Goal: Book appointment/travel/reservation

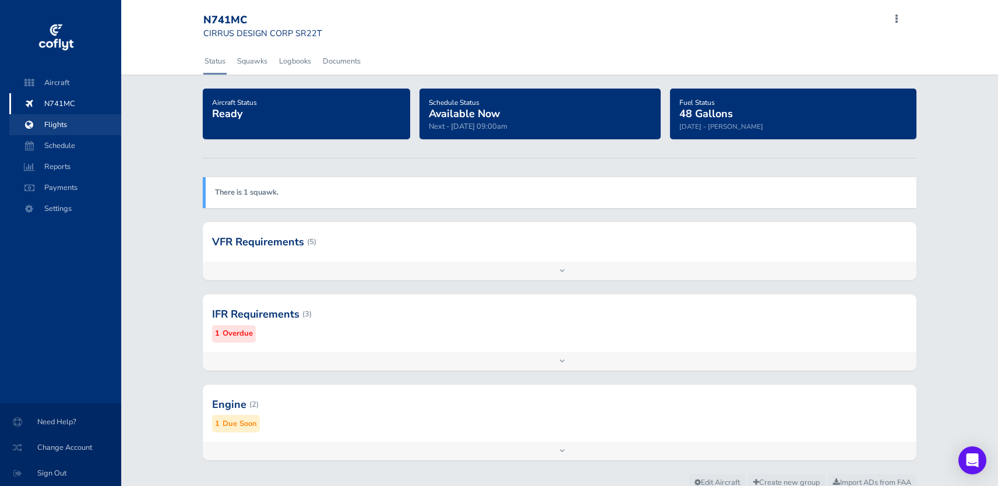
click at [71, 125] on span "Flights" at bounding box center [65, 124] width 89 height 21
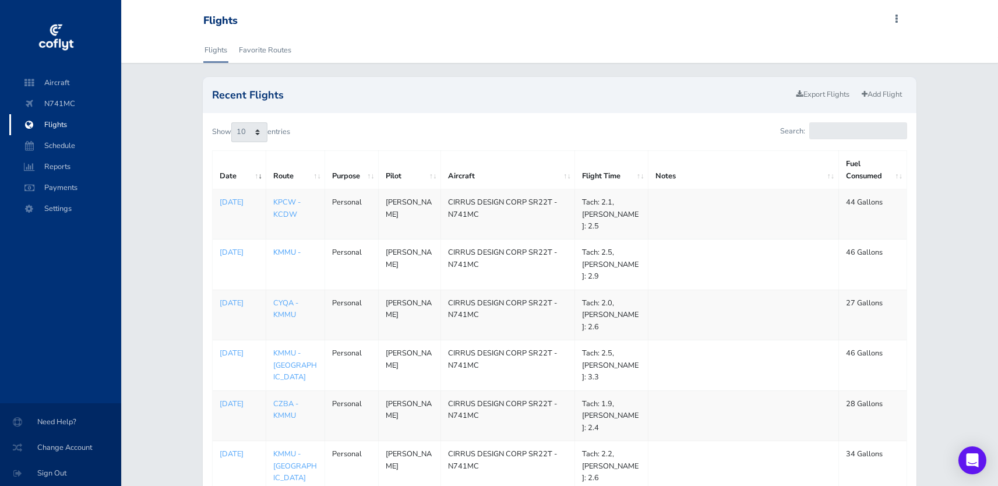
click at [286, 249] on link "KMMU -" at bounding box center [286, 252] width 27 height 10
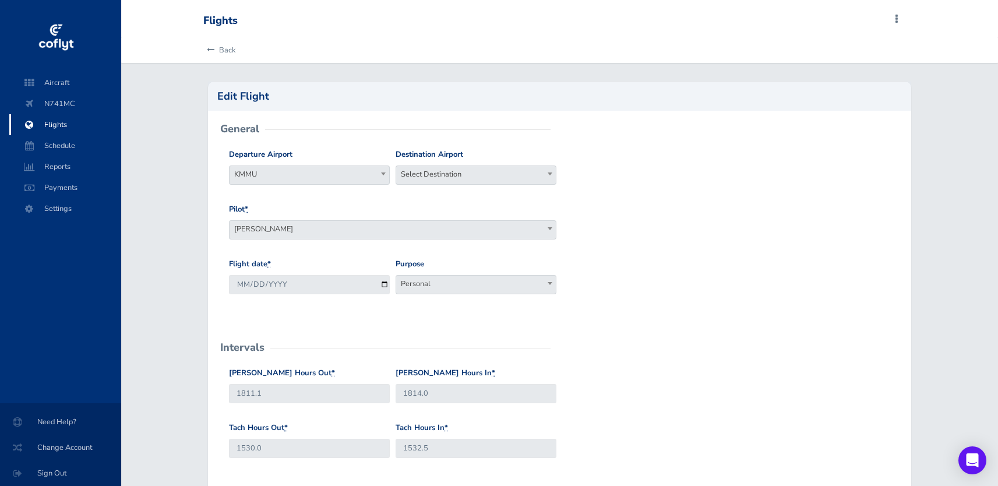
click at [455, 169] on span "Select Destination" at bounding box center [476, 174] width 160 height 16
type input "kpcw"
select select "KPCW"
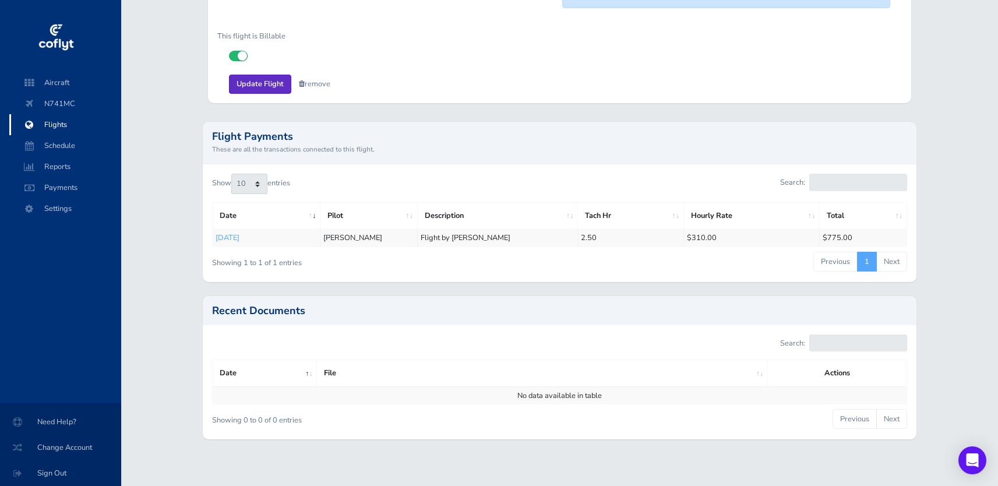
scroll to position [882, 0]
click at [252, 79] on input "Update Flight" at bounding box center [260, 85] width 62 height 19
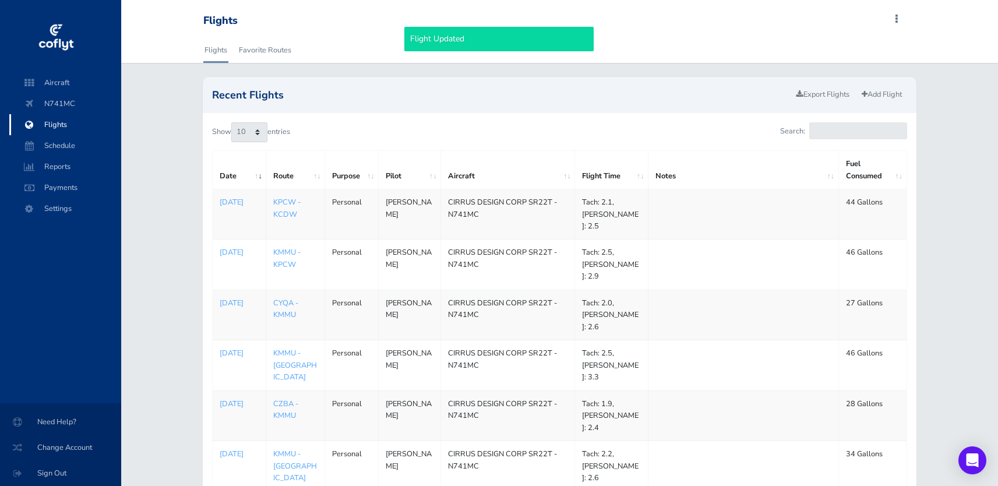
click at [62, 122] on span "Flights" at bounding box center [65, 124] width 89 height 21
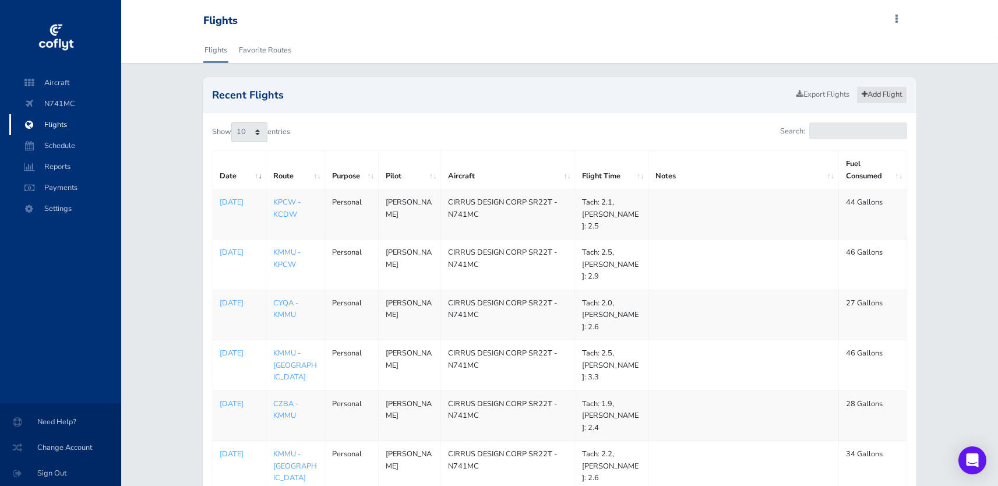
click at [877, 97] on link "Add Flight" at bounding box center [882, 94] width 51 height 17
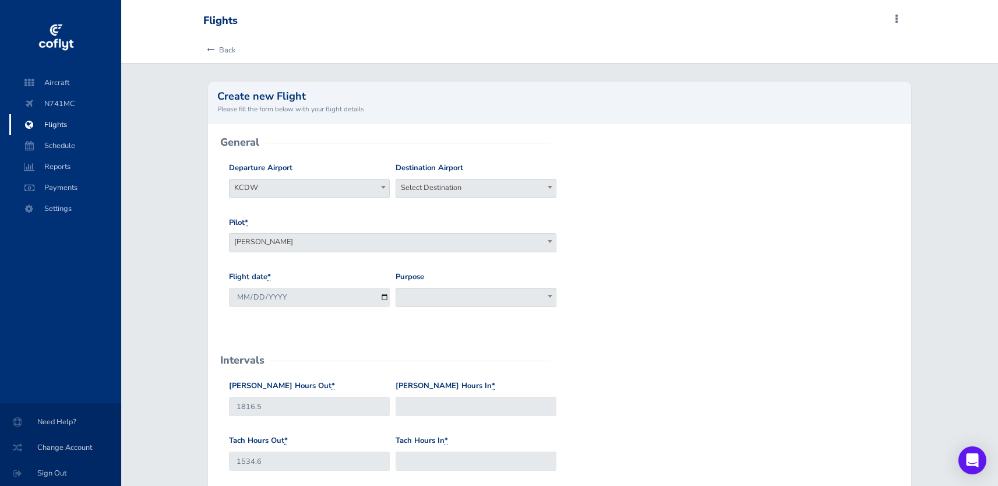
click at [450, 185] on span "Select Destination" at bounding box center [476, 187] width 160 height 16
type input "kmmu"
select select "KMMU"
click at [302, 302] on input "2025-08-16" at bounding box center [309, 297] width 161 height 19
type input "2025-08-15"
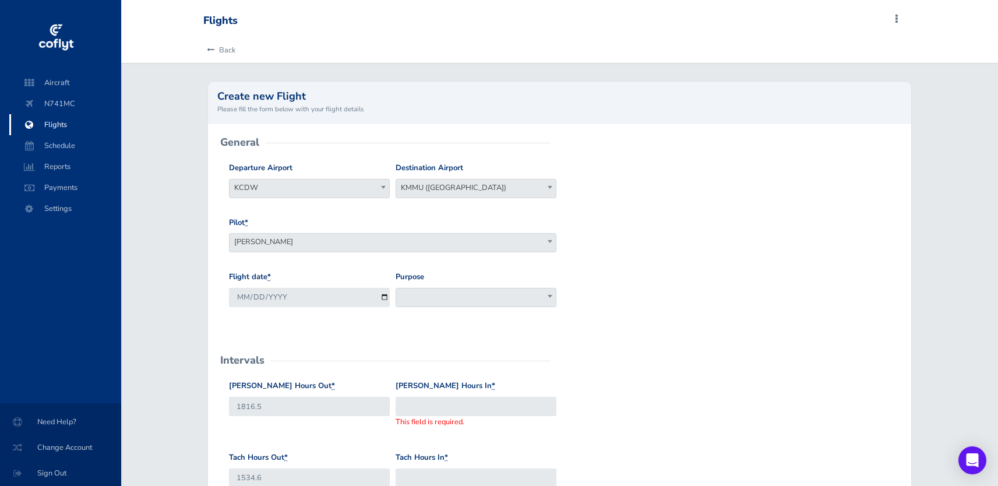
click at [417, 295] on span at bounding box center [476, 297] width 161 height 19
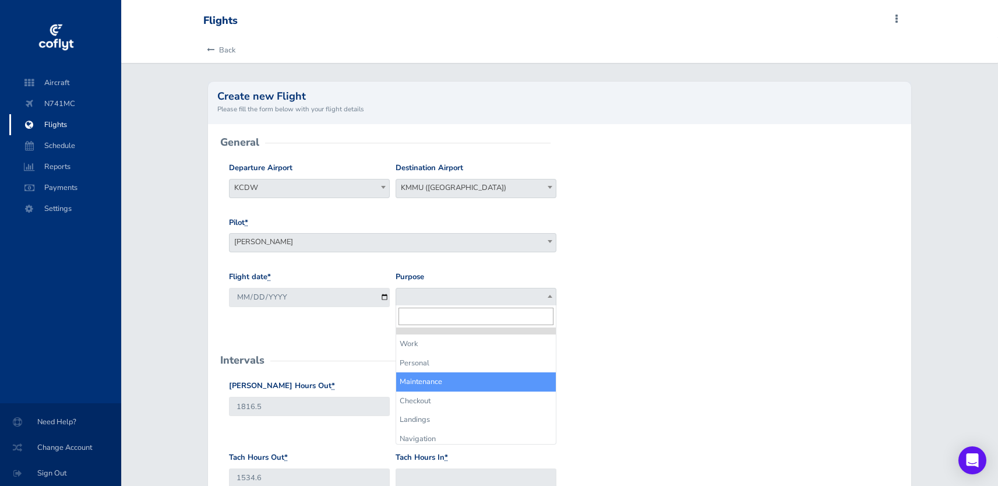
select select "Maintenance"
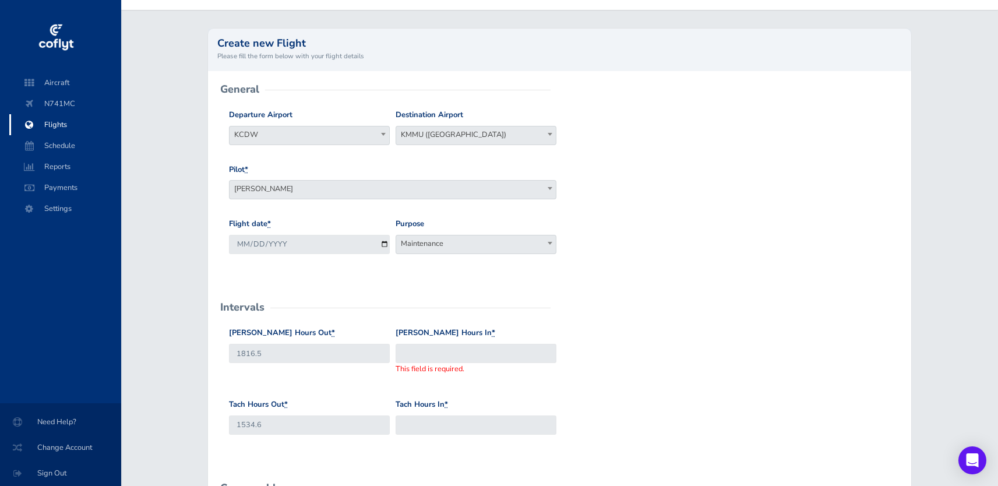
scroll to position [58, 0]
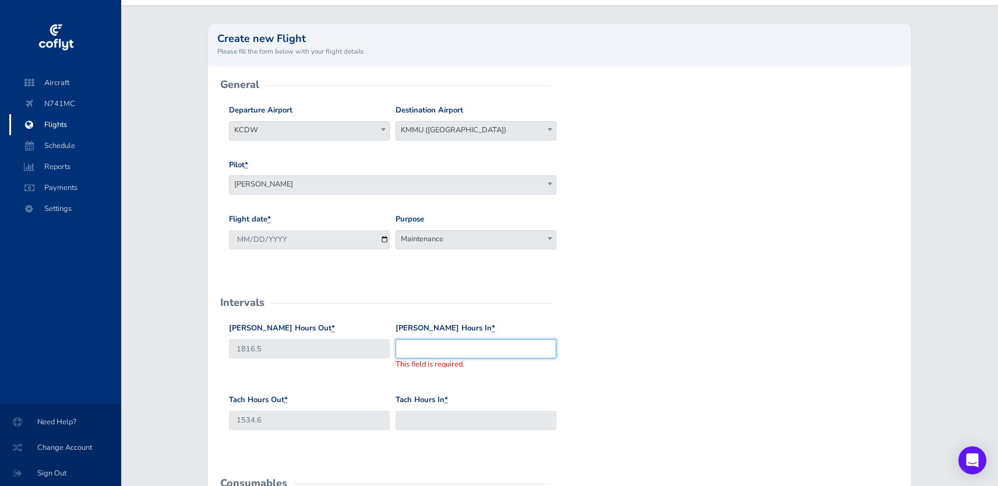
click at [415, 351] on input "Hobbs Hours In *" at bounding box center [476, 348] width 161 height 19
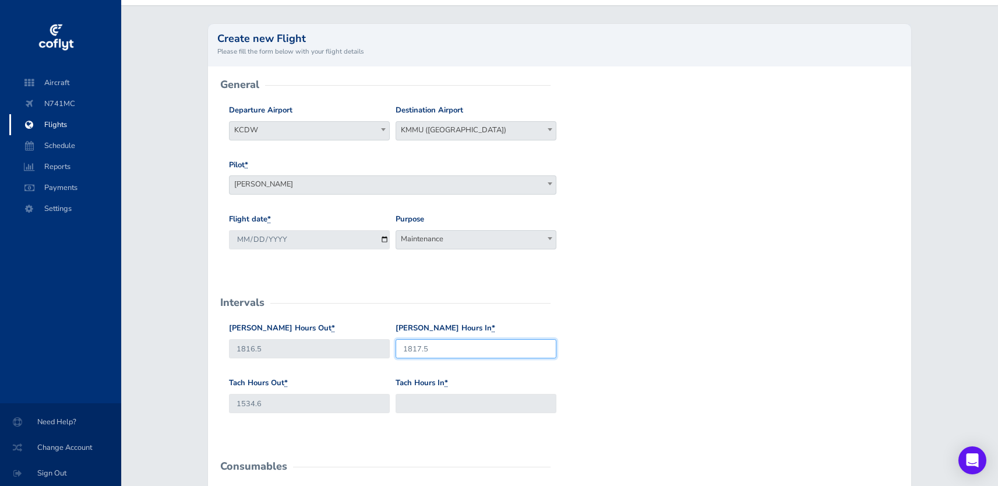
type input "1817.5"
type input "2"
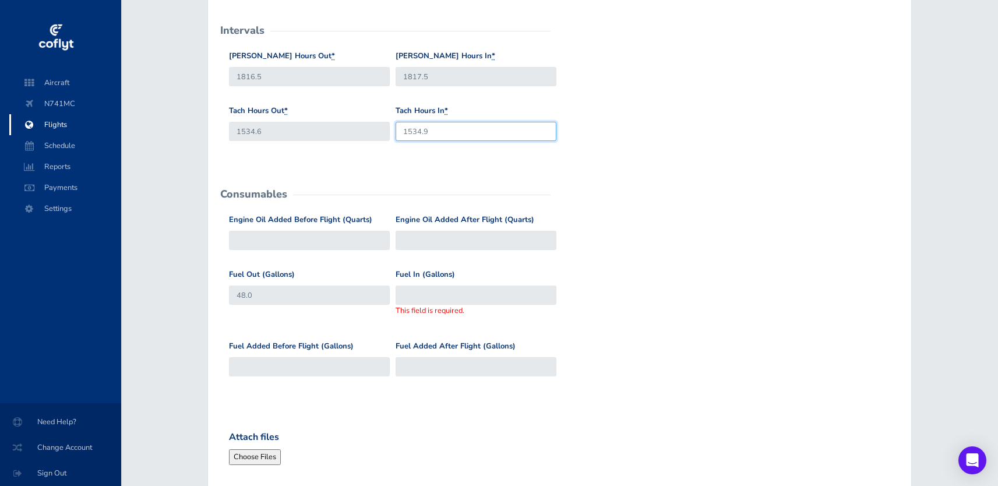
scroll to position [332, 0]
type input "1534.9"
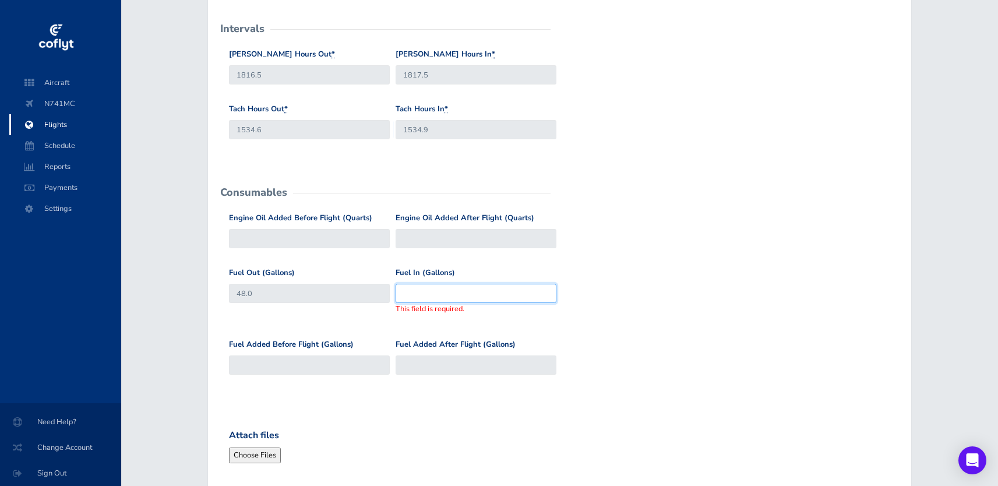
click at [424, 293] on input "Fuel In (Gallons)" at bounding box center [476, 293] width 161 height 19
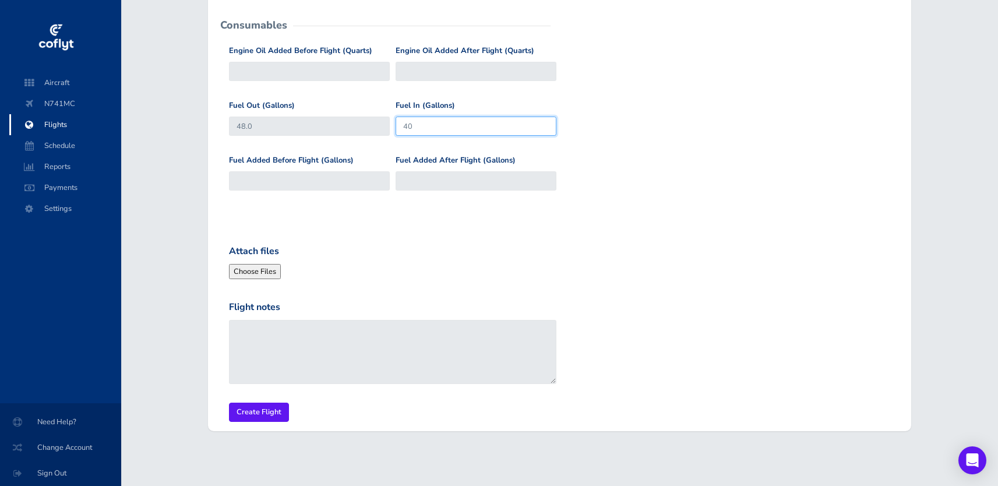
scroll to position [498, 0]
type input "40"
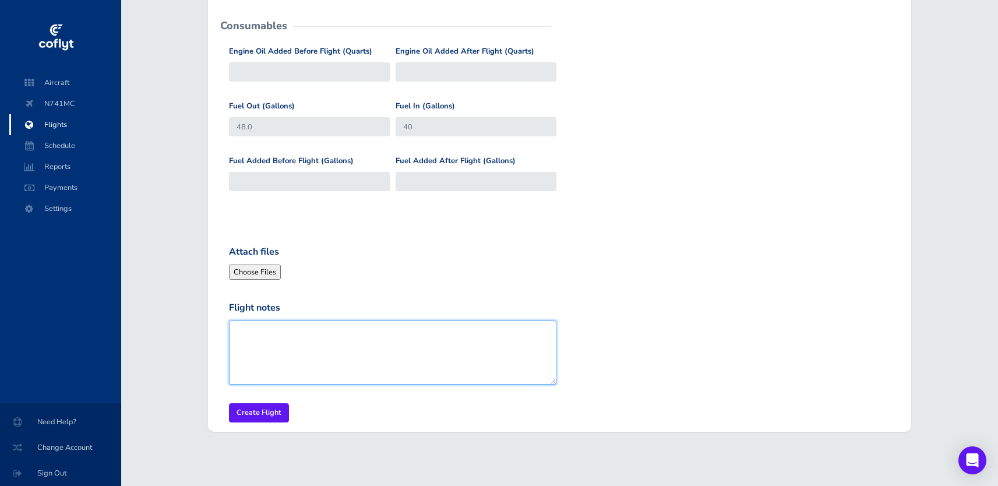
click at [254, 326] on textarea "Flight notes" at bounding box center [392, 352] width 327 height 64
type textarea "Return plane to MMU after annual"
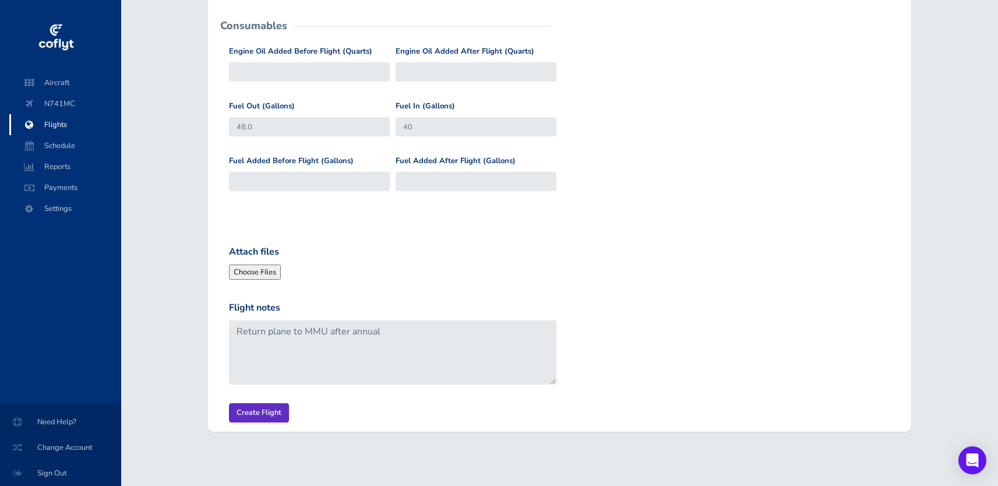
click at [267, 410] on input "Create Flight" at bounding box center [259, 412] width 60 height 19
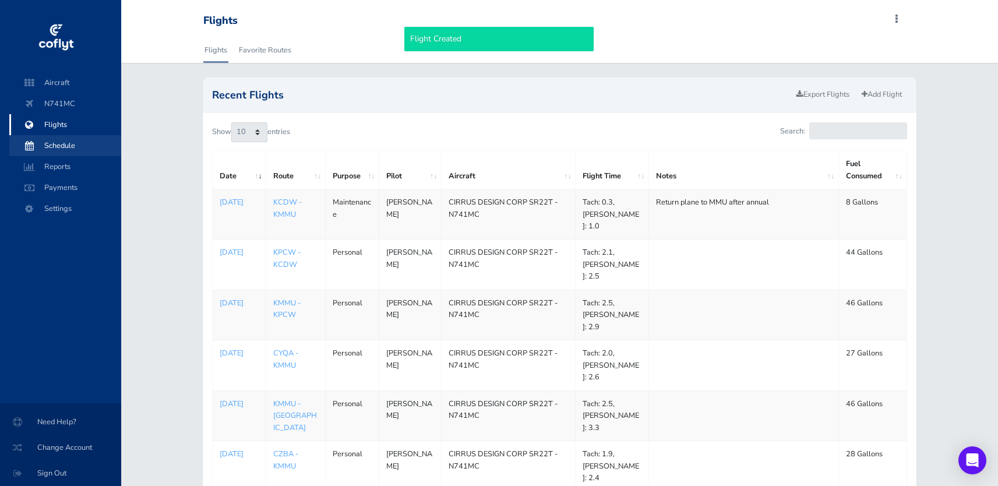
click at [67, 145] on span "Schedule" at bounding box center [65, 145] width 89 height 21
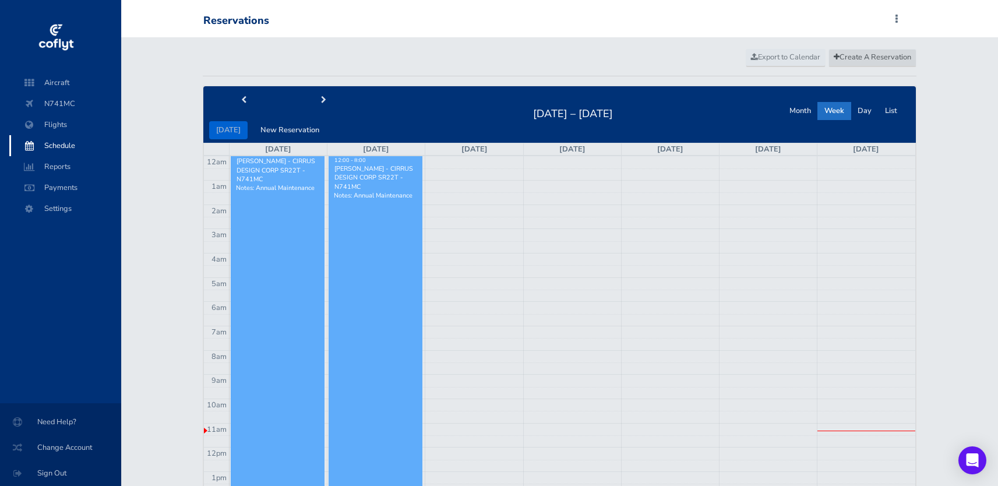
click at [858, 58] on span "Create A Reservation" at bounding box center [873, 57] width 78 height 10
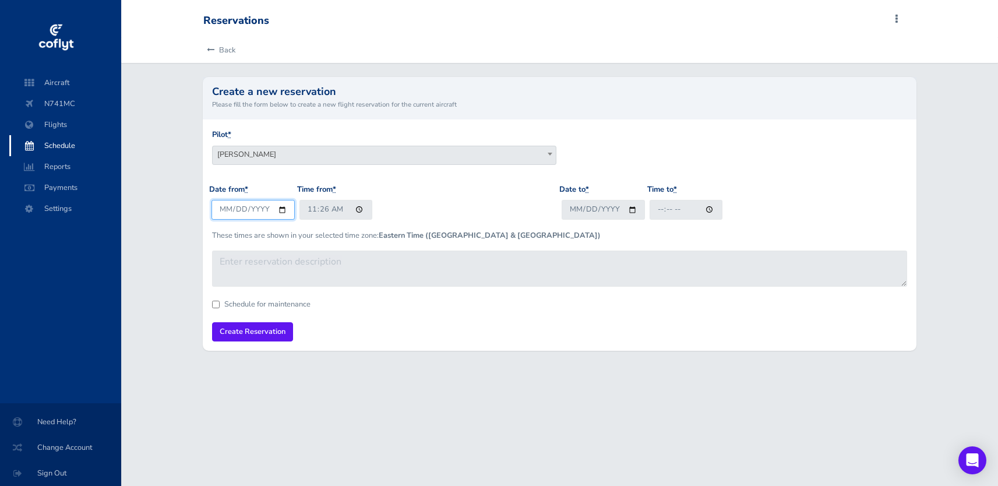
click at [260, 206] on input "[DATE]" at bounding box center [253, 209] width 83 height 19
type input "[DATE]"
click at [347, 212] on input "11:26" at bounding box center [336, 209] width 73 height 19
type input "08:00"
click at [601, 201] on input "Date to *" at bounding box center [603, 209] width 83 height 19
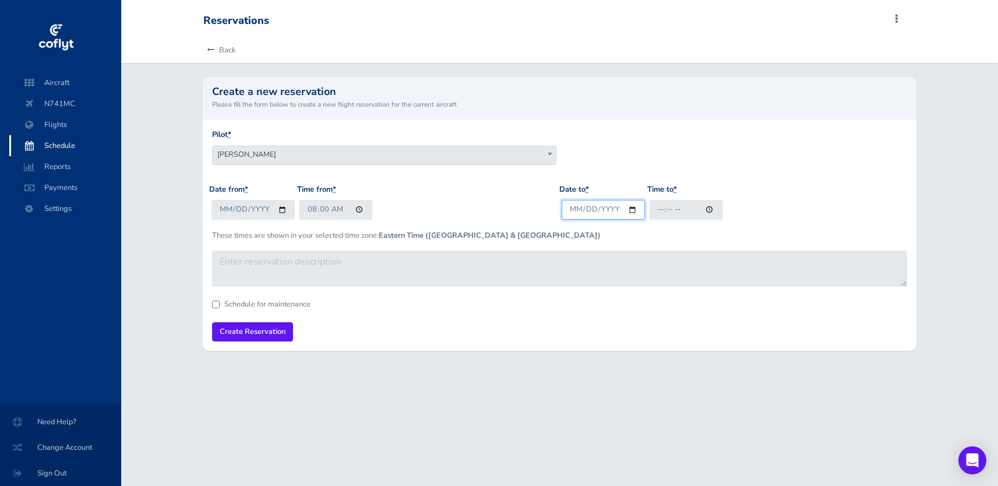
type input "2025-09-14"
click at [663, 210] on input "Time to *" at bounding box center [686, 209] width 73 height 19
click at [241, 334] on input "Create Reservation" at bounding box center [252, 331] width 81 height 19
type input "20:00"
click at [276, 331] on input "Create Reservation" at bounding box center [252, 331] width 81 height 19
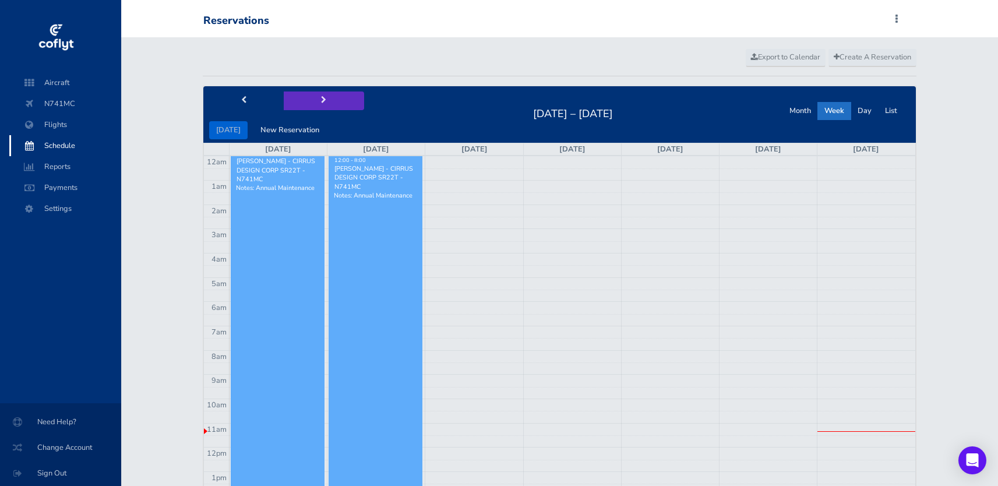
click at [321, 100] on span "next" at bounding box center [323, 101] width 5 height 8
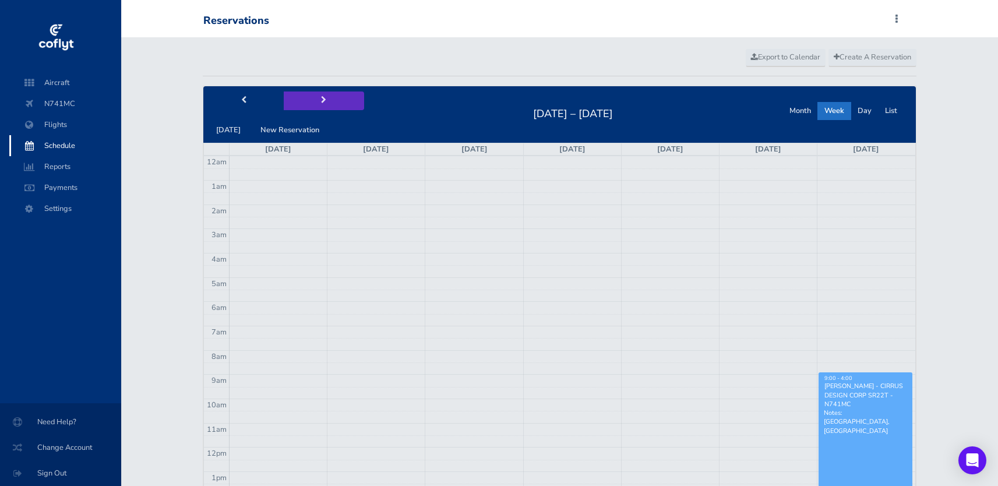
click at [321, 100] on span "next" at bounding box center [323, 101] width 5 height 8
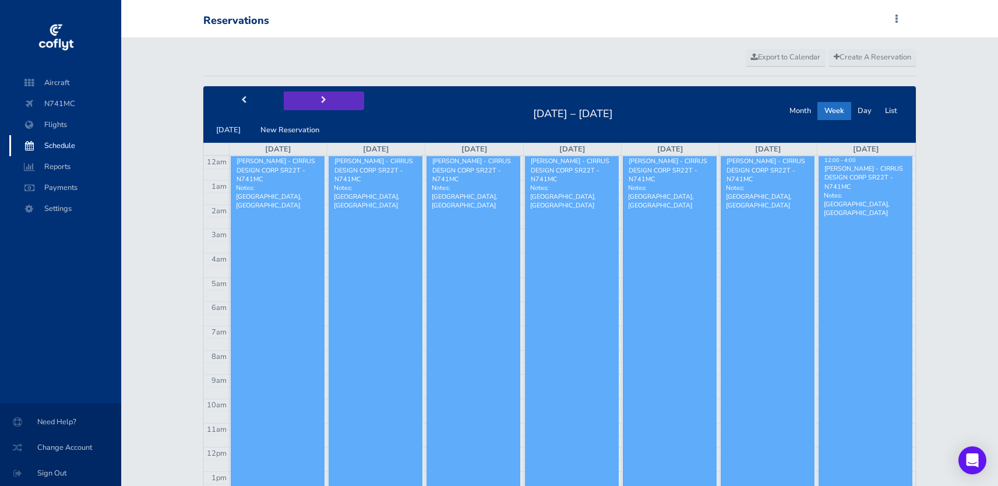
click at [321, 100] on span "next" at bounding box center [323, 101] width 5 height 8
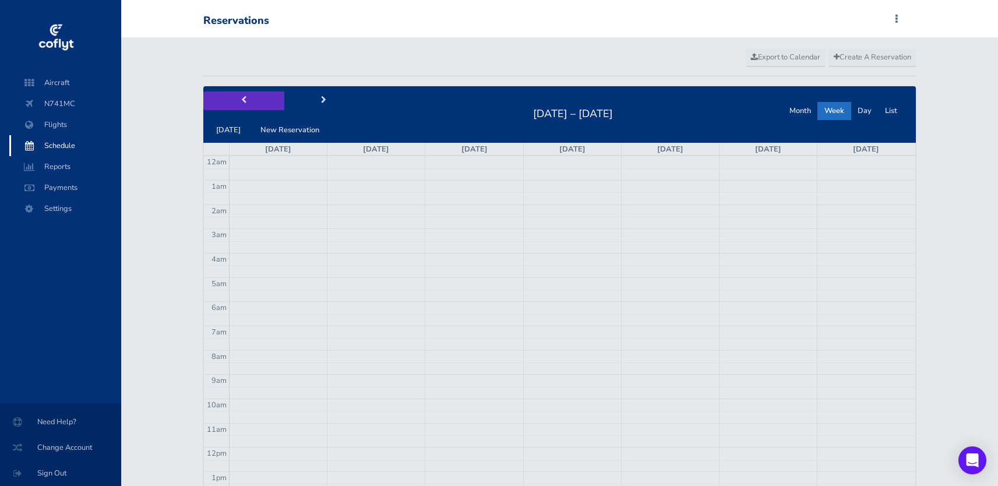
click at [240, 104] on button "prev" at bounding box center [243, 100] width 80 height 18
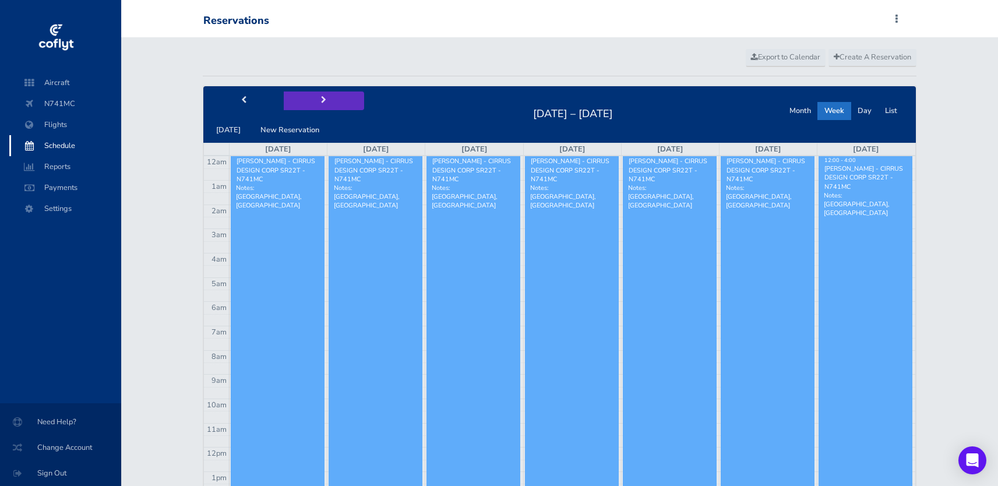
click at [318, 105] on button "next" at bounding box center [324, 100] width 80 height 18
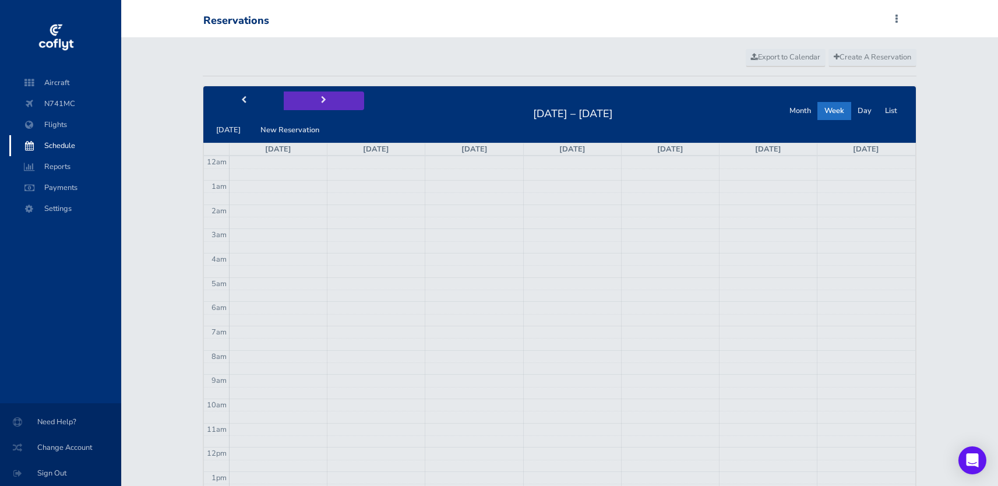
click at [321, 101] on span "next" at bounding box center [323, 101] width 5 height 8
